Goal: Task Accomplishment & Management: Manage account settings

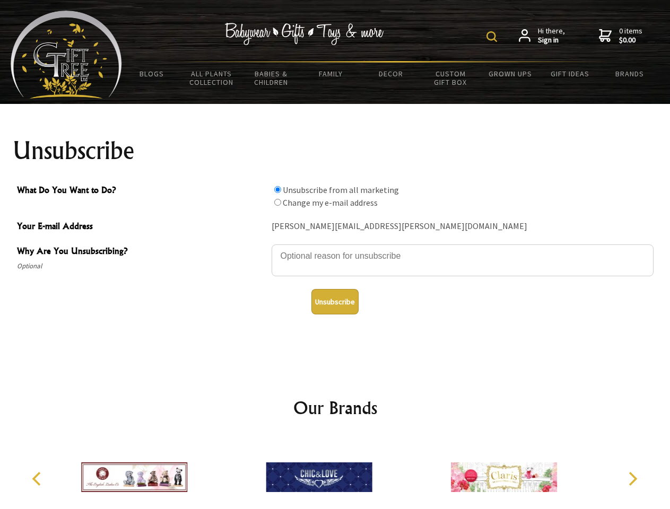
click at [493, 37] on img at bounding box center [491, 36] width 11 height 11
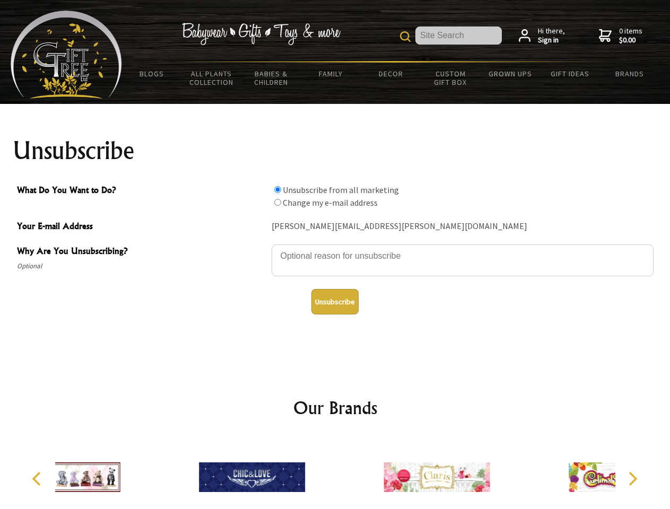
click at [335, 248] on textarea "Why Are You Unsubscribing?" at bounding box center [462, 260] width 382 height 32
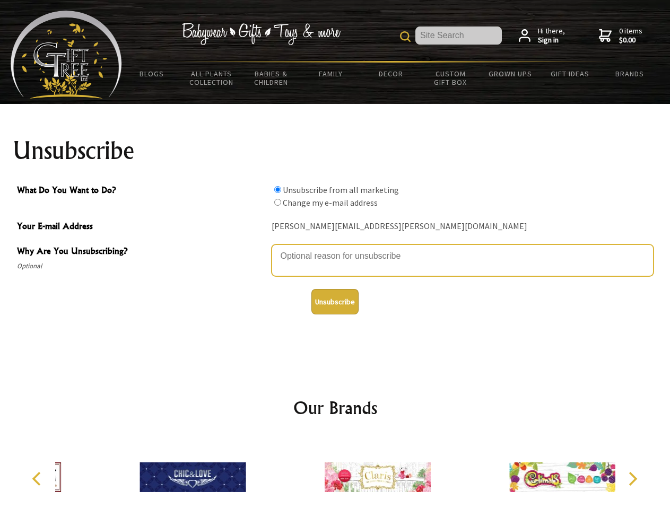
click at [277, 189] on input "What Do You Want to Do?" at bounding box center [277, 189] width 7 height 7
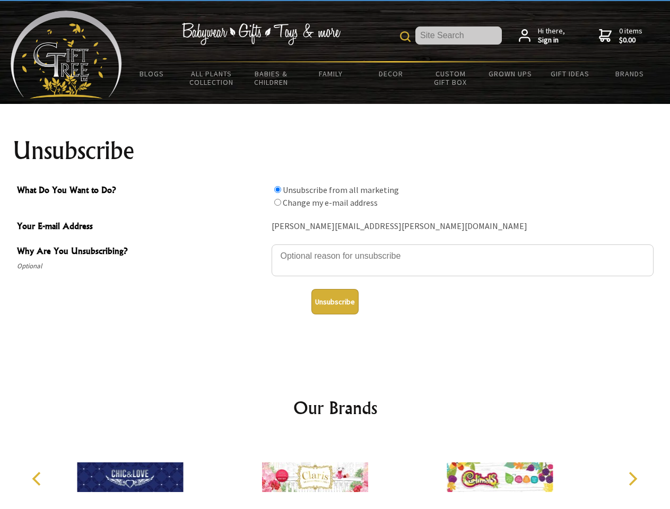
click at [277, 202] on input "What Do You Want to Do?" at bounding box center [277, 202] width 7 height 7
radio input "true"
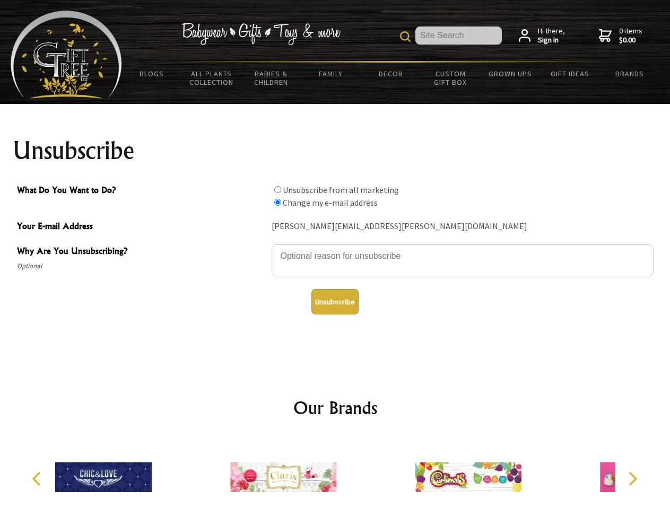
click at [334, 302] on button "Unsubscribe" at bounding box center [334, 301] width 47 height 25
click at [38, 479] on icon "Previous" at bounding box center [38, 479] width 14 height 14
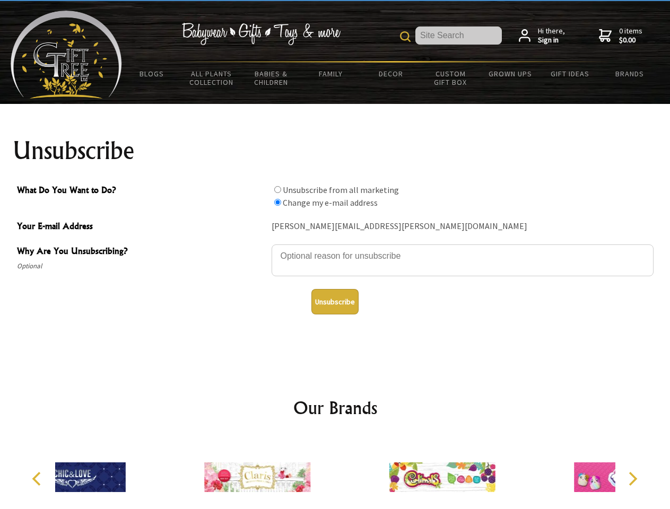
click at [632, 479] on icon "Next" at bounding box center [631, 479] width 14 height 14
